Goal: Task Accomplishment & Management: Use online tool/utility

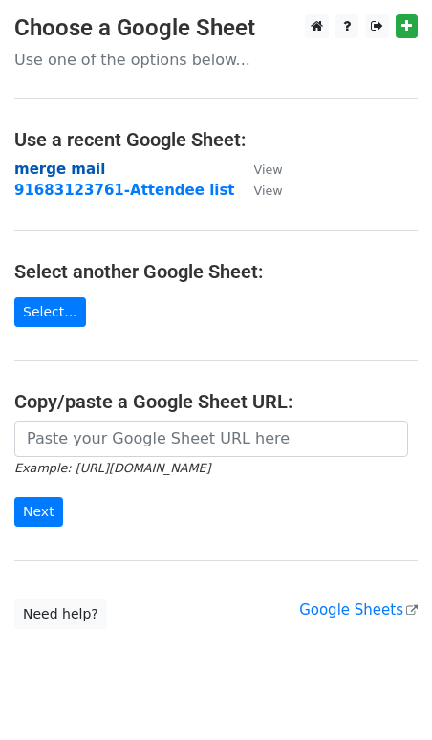
click at [73, 168] on strong "merge mail" at bounding box center [59, 169] width 91 height 17
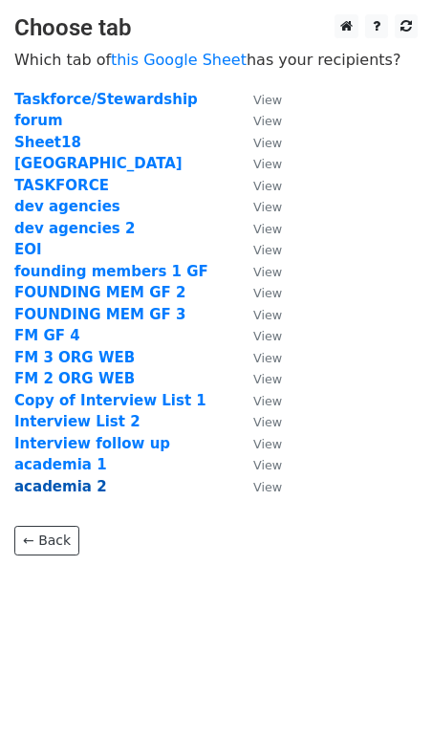
click at [87, 487] on strong "academia 2" at bounding box center [60, 486] width 93 height 17
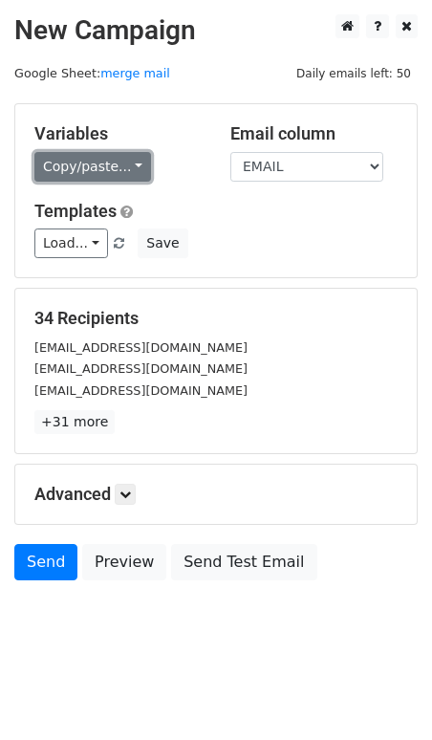
click at [125, 159] on link "Copy/paste..." at bounding box center [92, 167] width 117 height 30
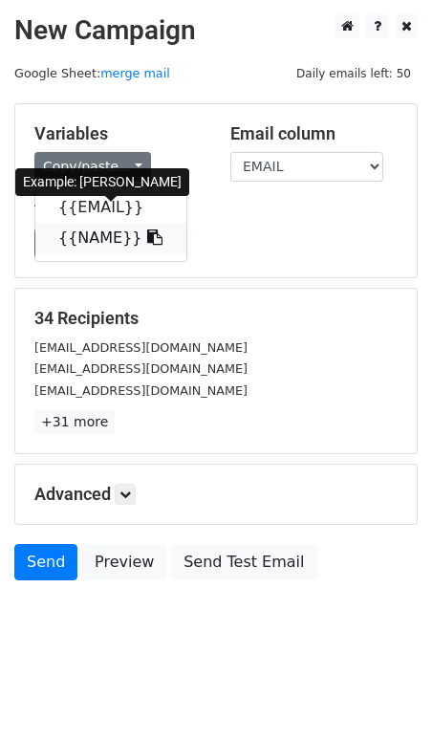
click at [104, 235] on link "{{NAME}}" at bounding box center [110, 238] width 151 height 31
